Goal: Transaction & Acquisition: Obtain resource

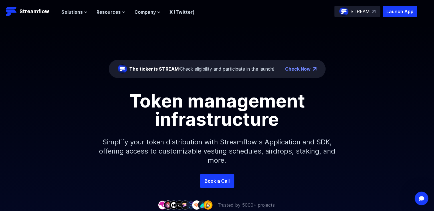
click at [159, 12] on ul "Solutions Overview Streamflow features an all-in-one token distribution platfor…" at bounding box center [127, 12] width 133 height 7
click at [158, 12] on icon at bounding box center [159, 12] width 2 height 1
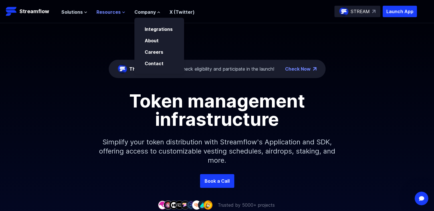
click at [122, 13] on icon at bounding box center [123, 12] width 3 height 3
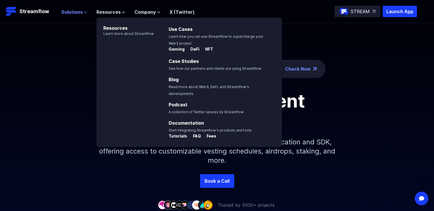
click at [84, 10] on button "Solutions" at bounding box center [74, 12] width 26 height 7
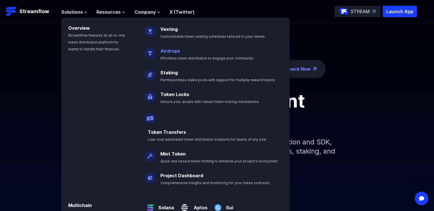
click at [165, 49] on link "Airdrops" at bounding box center [170, 51] width 20 height 6
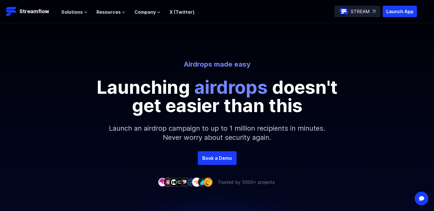
click at [213, 129] on p "Launch an airdrop campaign to up to 1 million recipients in minutes. Never worr…" at bounding box center [216, 132] width 245 height 37
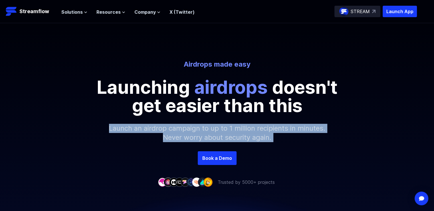
click at [213, 129] on p "Launch an airdrop campaign to up to 1 million recipients in minutes. Never worr…" at bounding box center [216, 132] width 245 height 37
copy div "Launch an airdrop campaign to up to 1 million recipients in minutes. Never worr…"
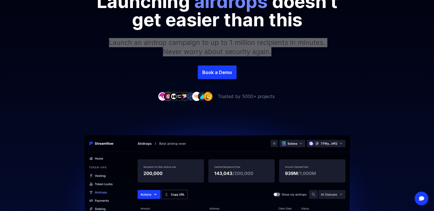
scroll to position [5, 0]
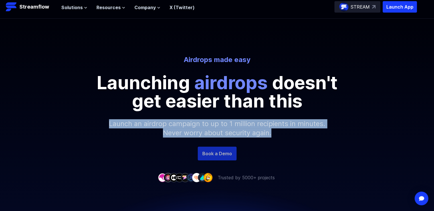
click at [221, 154] on link "Book a Demo" at bounding box center [217, 153] width 39 height 14
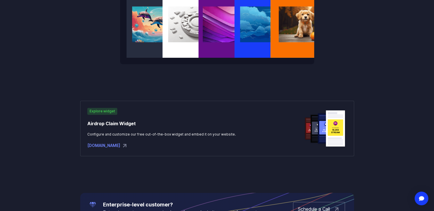
scroll to position [842, 0]
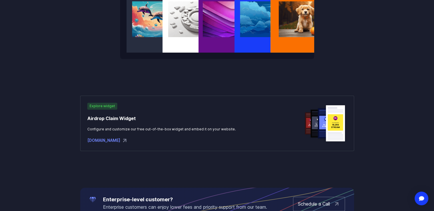
click at [132, 141] on div "widgets.streamflow.finance" at bounding box center [161, 140] width 148 height 7
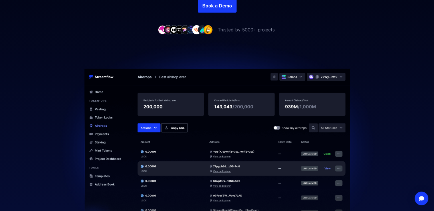
scroll to position [0, 0]
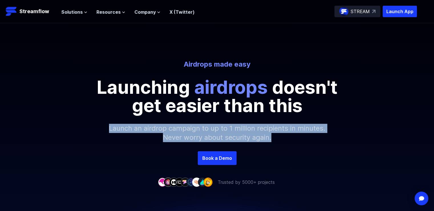
click at [359, 13] on p "STREAM" at bounding box center [360, 11] width 19 height 7
click at [396, 12] on p "Launch App" at bounding box center [400, 11] width 34 height 11
